Goal: Task Accomplishment & Management: Complete application form

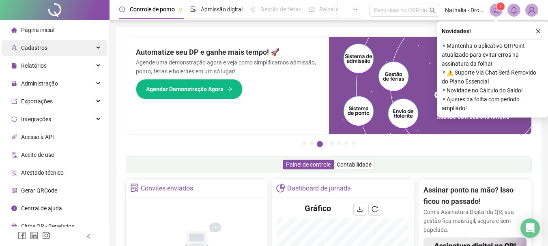
click at [87, 51] on div "Cadastros" at bounding box center [55, 48] width 106 height 16
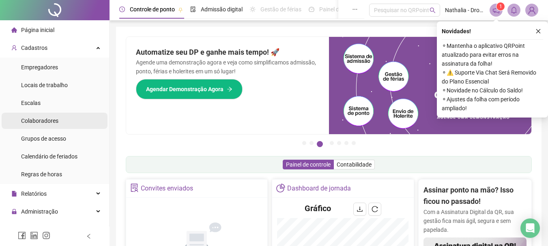
click at [59, 118] on li "Colaboradores" at bounding box center [55, 121] width 106 height 16
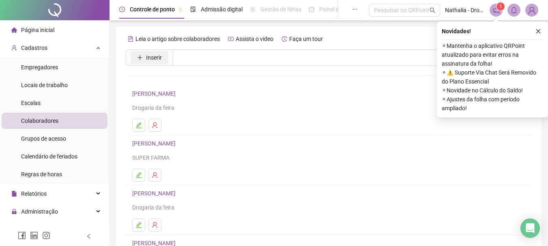
click at [149, 55] on span "Inserir" at bounding box center [154, 57] width 16 height 9
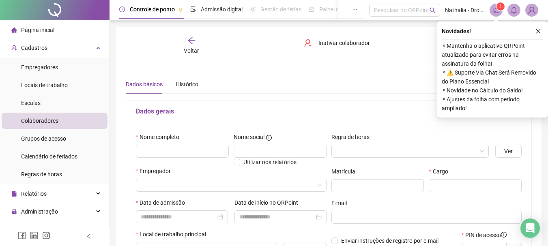
type input "*****"
click at [187, 156] on input "text" at bounding box center [182, 151] width 93 height 13
type input "**********"
click at [241, 185] on input "search" at bounding box center [228, 185] width 174 height 12
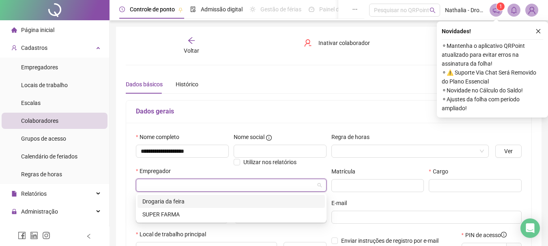
click at [233, 197] on div "Drogaria da feira" at bounding box center [231, 201] width 178 height 9
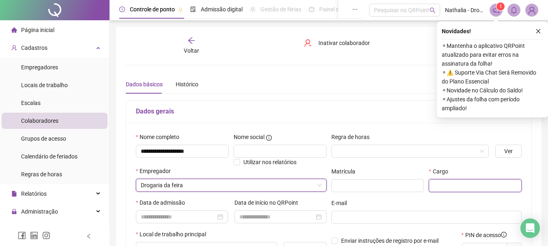
click at [469, 185] on input "text" at bounding box center [475, 185] width 93 height 13
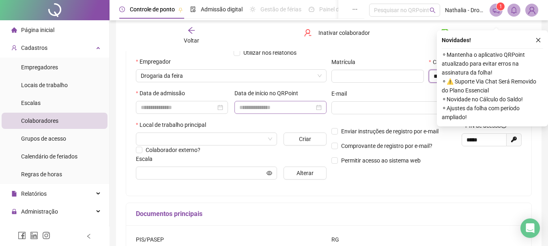
scroll to position [122, 0]
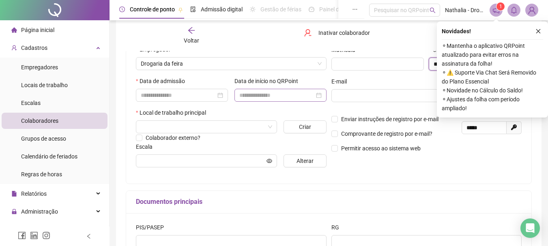
type input "*********"
click at [271, 94] on input at bounding box center [276, 95] width 75 height 9
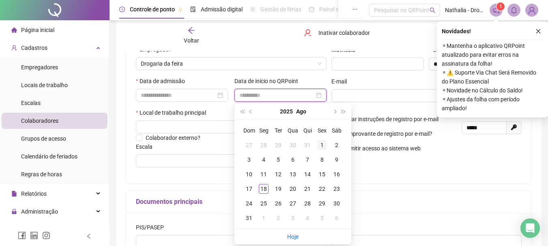
type input "**********"
click at [321, 142] on div "1" at bounding box center [322, 145] width 10 height 10
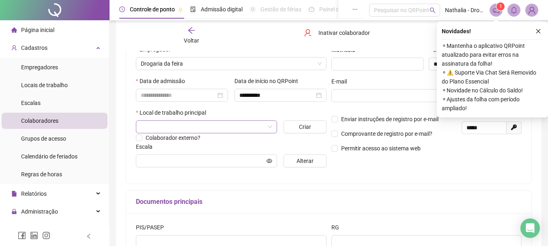
click at [234, 132] on input "search" at bounding box center [203, 127] width 124 height 12
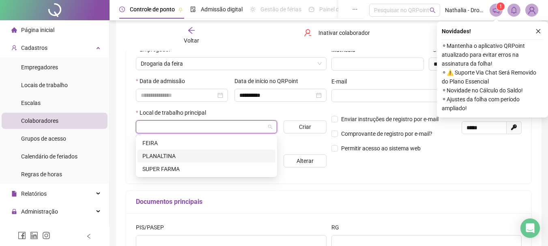
click at [215, 157] on div "PLANALTINA" at bounding box center [206, 156] width 128 height 9
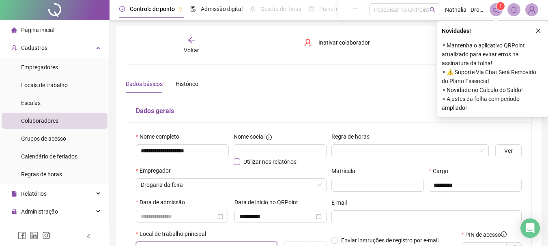
scroll to position [0, 0]
click at [539, 30] on icon "close" at bounding box center [538, 31] width 4 height 4
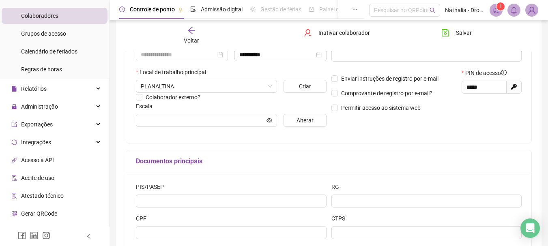
scroll to position [118, 0]
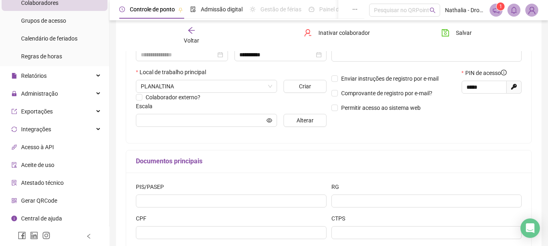
click at [46, 198] on span "Gerar QRCode" at bounding box center [39, 201] width 36 height 6
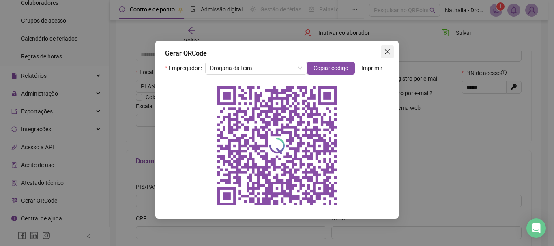
click at [390, 52] on icon "close" at bounding box center [387, 52] width 6 height 6
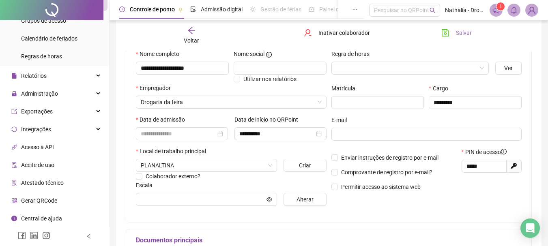
scroll to position [81, 0]
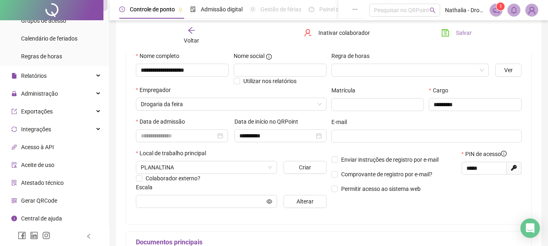
click at [443, 37] on button "Salvar" at bounding box center [456, 32] width 43 height 13
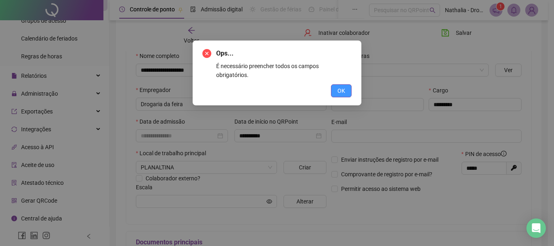
click at [332, 85] on button "OK" at bounding box center [341, 90] width 21 height 13
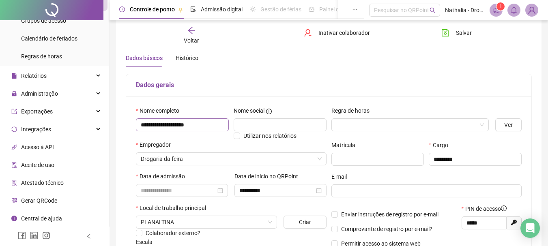
scroll to position [41, 0]
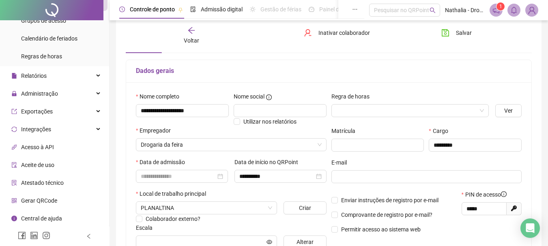
click at [177, 169] on div "Data de admissão" at bounding box center [182, 164] width 92 height 12
click at [183, 176] on input at bounding box center [178, 176] width 75 height 9
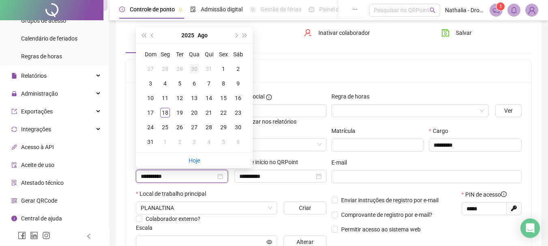
type input "**********"
click at [220, 73] on div "1" at bounding box center [224, 69] width 10 height 10
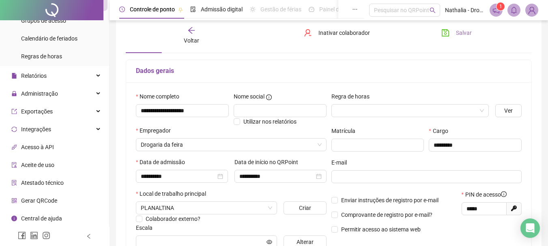
click at [461, 37] on button "Salvar" at bounding box center [456, 32] width 43 height 13
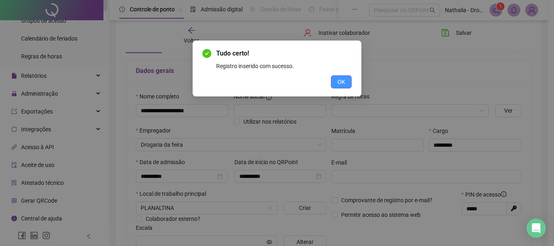
click at [345, 82] on span "OK" at bounding box center [342, 82] width 8 height 9
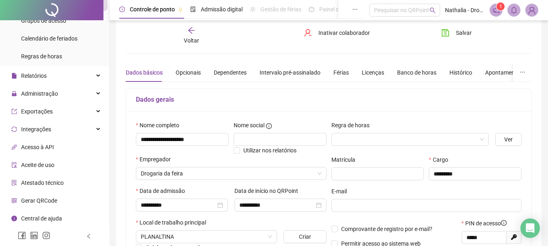
scroll to position [0, 0]
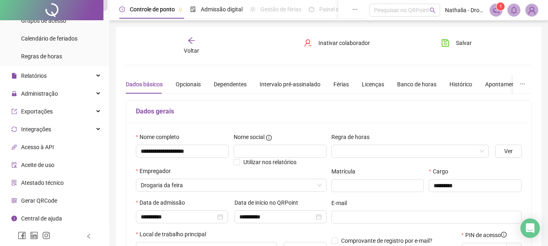
click at [46, 8] on div at bounding box center [51, 10] width 103 height 20
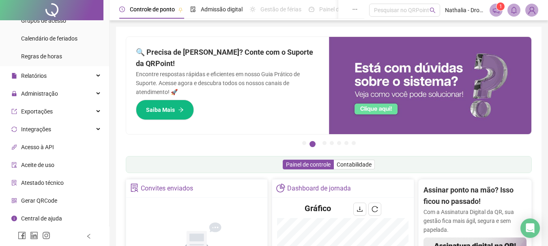
click at [46, 7] on div at bounding box center [51, 10] width 103 height 20
